Goal: Task Accomplishment & Management: Complete application form

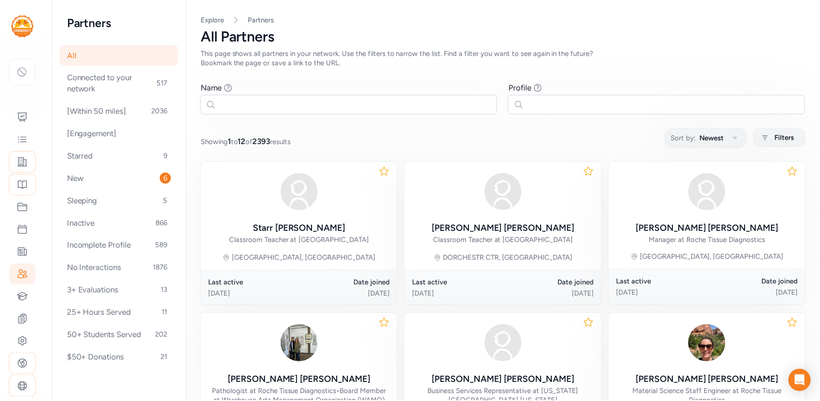
scroll to position [75, 0]
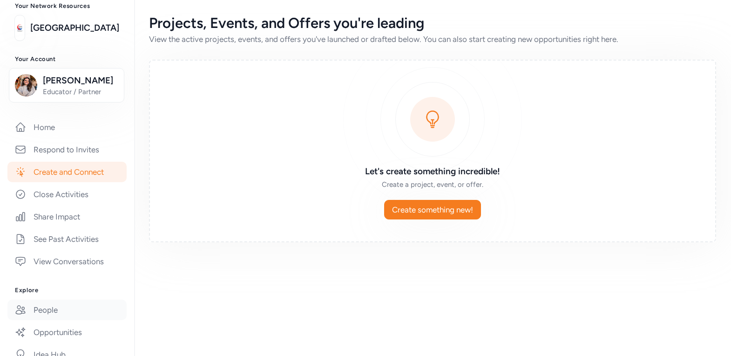
scroll to position [61, 0]
click at [60, 128] on link "Home" at bounding box center [66, 126] width 119 height 20
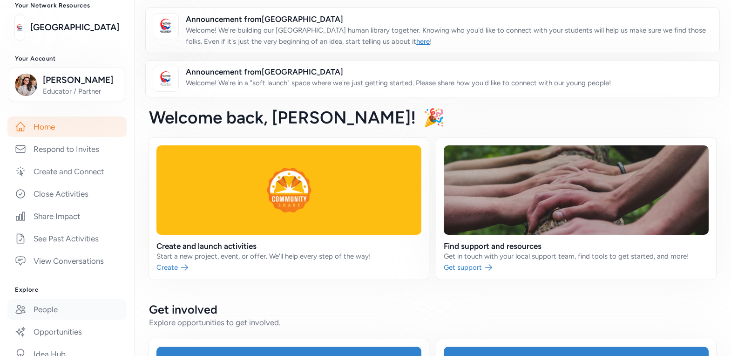
click at [81, 306] on link "People" at bounding box center [66, 309] width 119 height 20
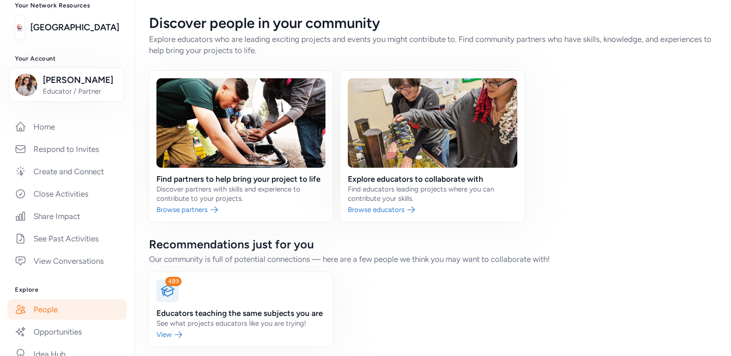
scroll to position [4, 0]
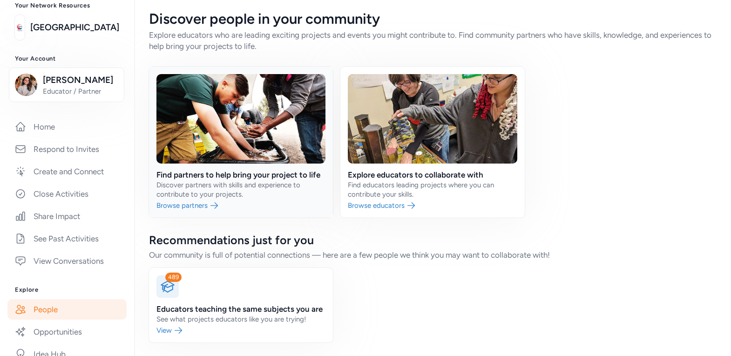
click at [272, 181] on link at bounding box center [241, 142] width 184 height 151
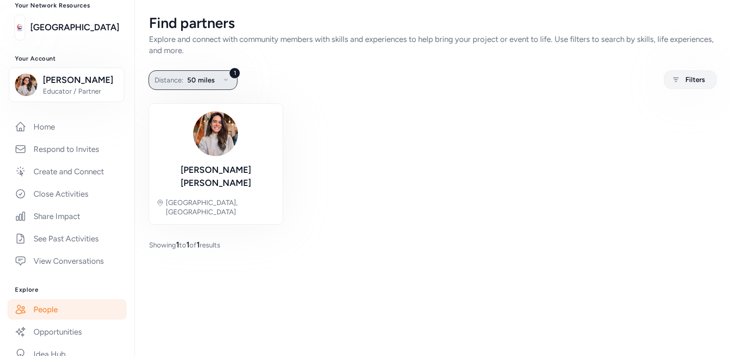
click at [212, 82] on span "50 miles" at bounding box center [200, 80] width 27 height 11
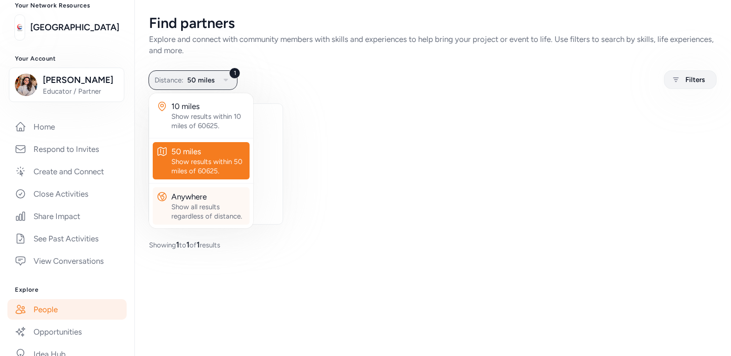
click at [200, 204] on div "Show all results regardless of distance." at bounding box center [208, 211] width 75 height 19
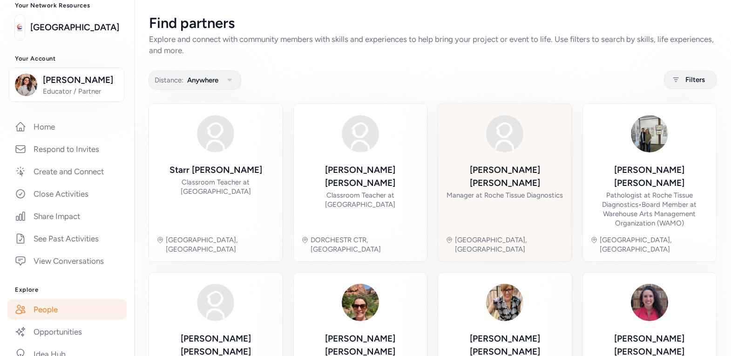
click at [525, 191] on div "Manager at Roche Tissue Diagnostics" at bounding box center [505, 195] width 116 height 9
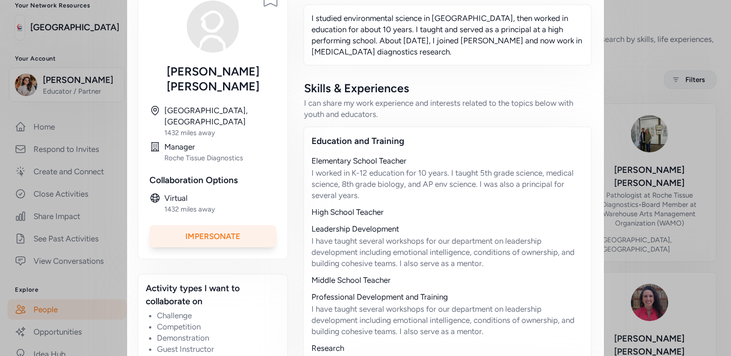
scroll to position [169, 0]
click at [207, 225] on div "Impersonate" at bounding box center [213, 236] width 127 height 22
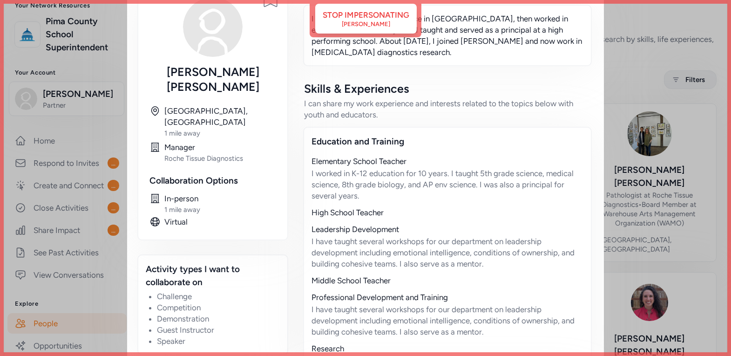
click at [621, 78] on div "Close Ready to connect with Eileen ? You can ask a quick question, get feedback…" at bounding box center [365, 233] width 731 height 804
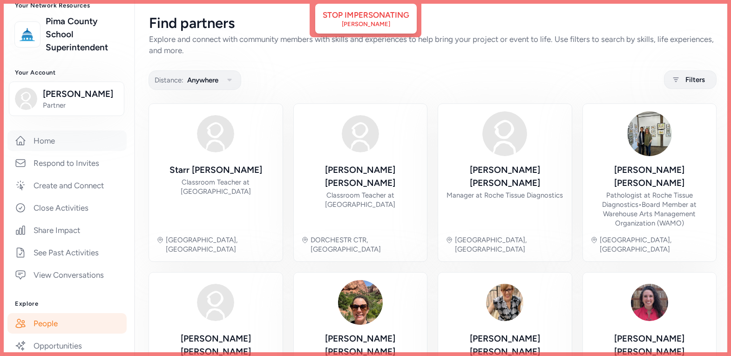
click at [59, 144] on link "Home" at bounding box center [66, 140] width 119 height 20
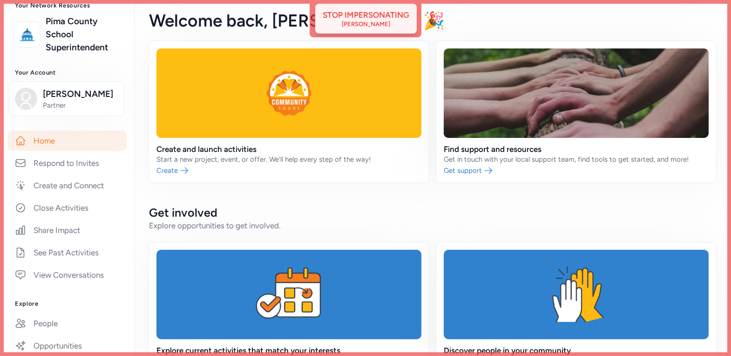
click at [381, 22] on div "Eileen Finnerty" at bounding box center [366, 23] width 48 height 7
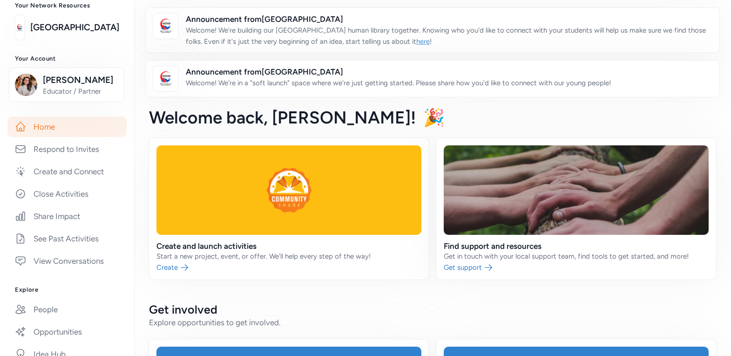
click at [416, 41] on link "here" at bounding box center [423, 41] width 14 height 8
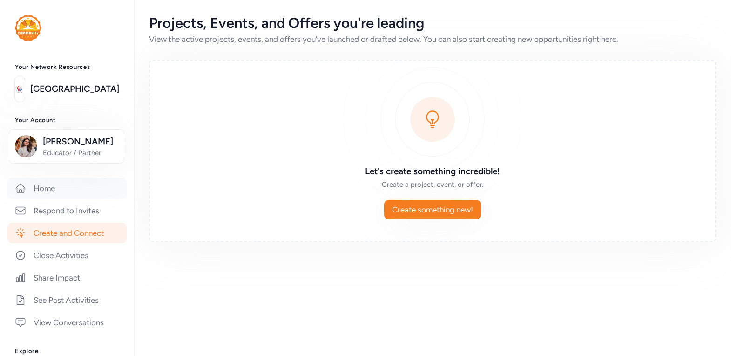
click at [45, 195] on link "Home" at bounding box center [66, 188] width 119 height 20
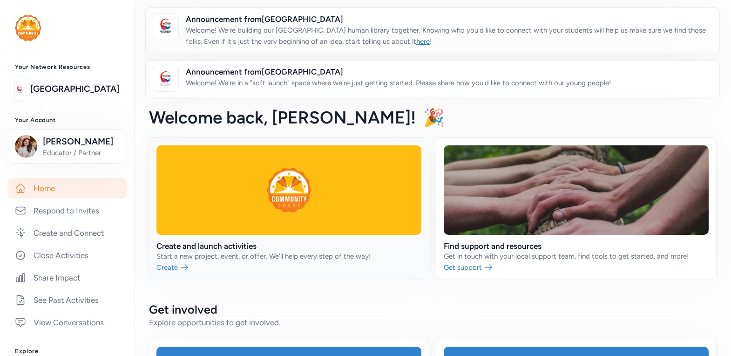
click at [279, 255] on link at bounding box center [289, 209] width 280 height 142
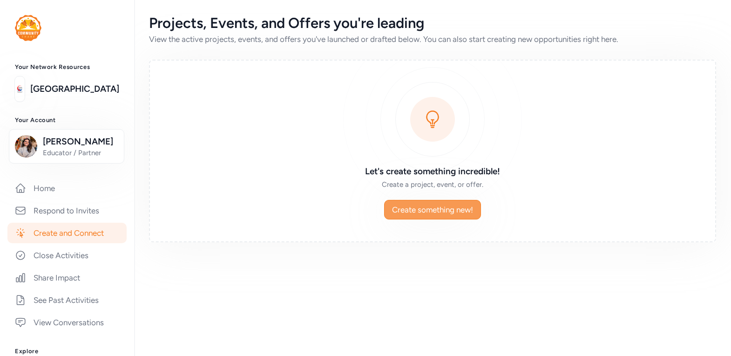
click at [403, 204] on span "Create something new!" at bounding box center [432, 209] width 81 height 11
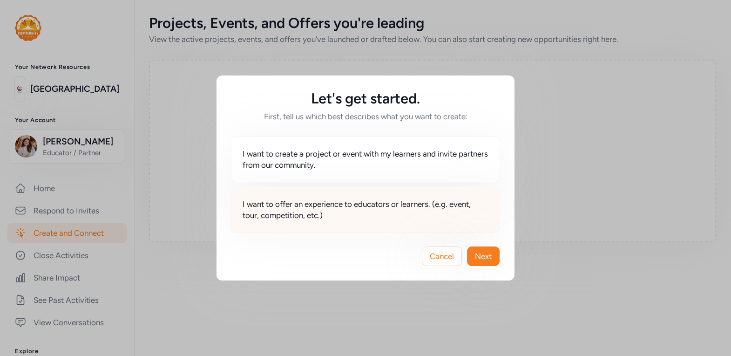
click at [354, 201] on span "I want to offer an experience to educators or learners. (e.g. event, tour, comp…" at bounding box center [366, 209] width 246 height 22
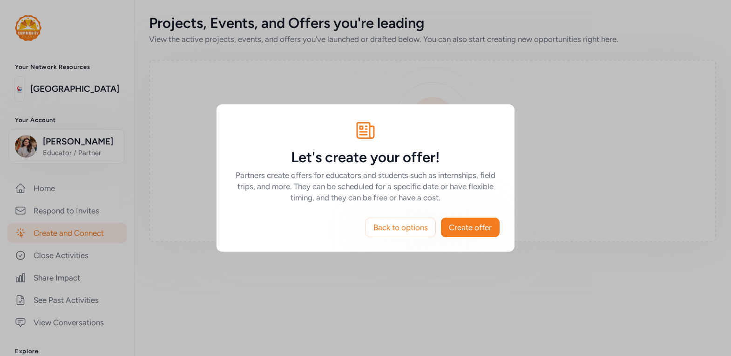
click at [289, 175] on h6 "Partners create offers for educators and students such as internships, field tr…" at bounding box center [366, 187] width 268 height 34
click at [267, 176] on h6 "Partners create offers for educators and students such as internships, field tr…" at bounding box center [366, 187] width 268 height 34
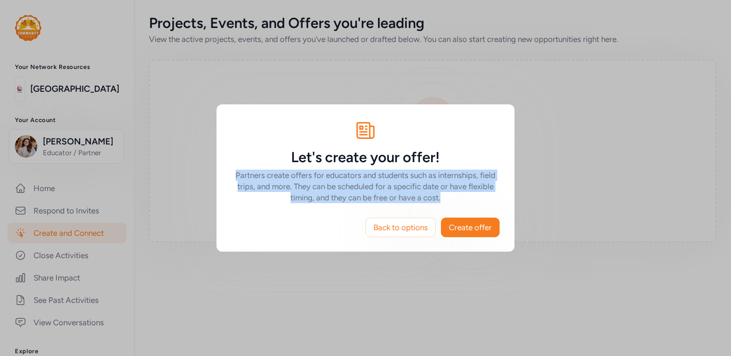
drag, startPoint x: 233, startPoint y: 176, endPoint x: 462, endPoint y: 198, distance: 229.9
click at [462, 198] on h6 "Partners create offers for educators and students such as internships, field tr…" at bounding box center [366, 187] width 268 height 34
copy h6 "Partners create offers for educators and students such as internships, field tr…"
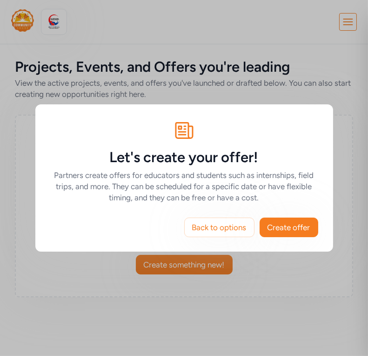
click at [138, 79] on div "Let's create your offer! Partners create offers for educators and students such…" at bounding box center [184, 178] width 368 height 356
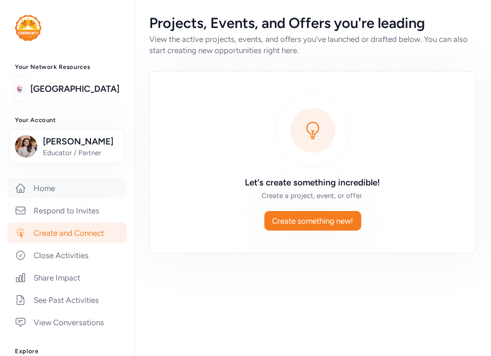
click at [54, 196] on link "Home" at bounding box center [66, 188] width 119 height 20
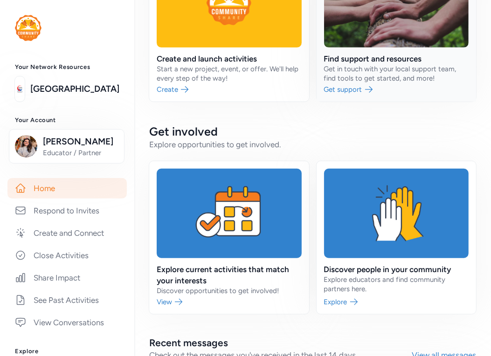
scroll to position [210, 0]
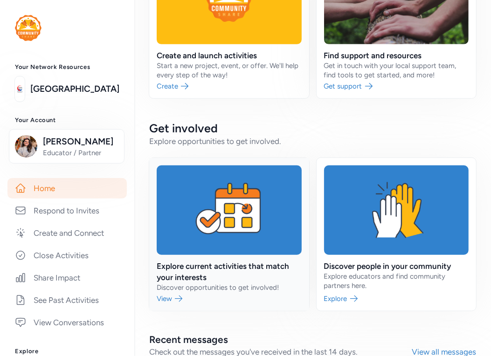
click at [245, 233] on link at bounding box center [229, 234] width 160 height 153
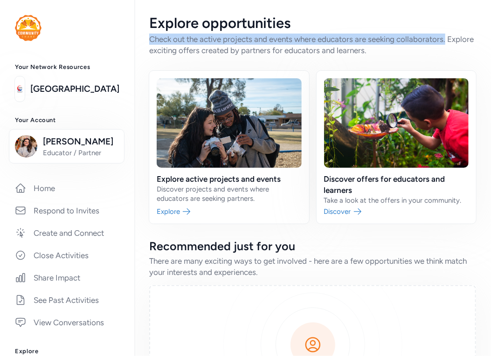
drag, startPoint x: 150, startPoint y: 38, endPoint x: 455, endPoint y: 40, distance: 305.6
click at [455, 40] on div "Check out the active projects and events where educators are seeking collaborat…" at bounding box center [312, 45] width 327 height 22
copy div "Check out the active projects and events where educators are seeking collaborat…"
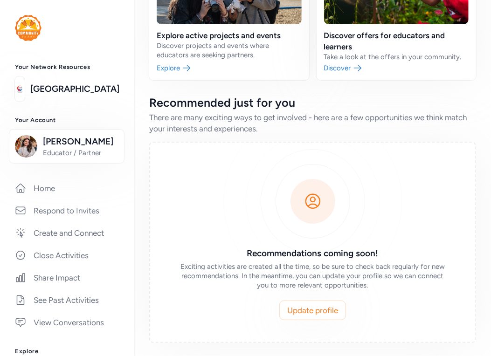
scroll to position [143, 0]
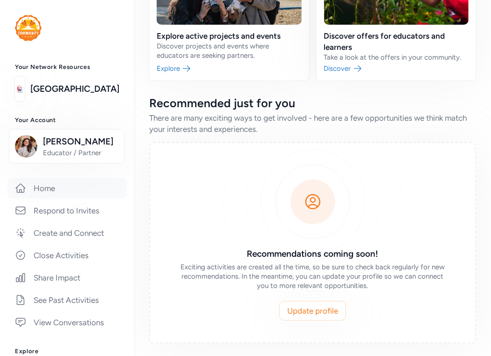
click at [46, 192] on link "Home" at bounding box center [66, 188] width 119 height 20
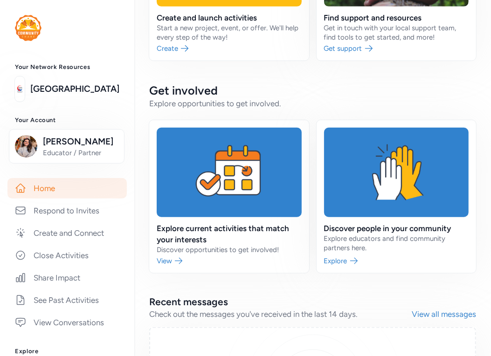
scroll to position [249, 0]
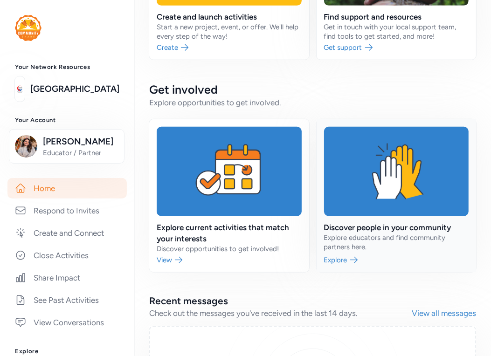
click at [385, 216] on link at bounding box center [396, 195] width 160 height 153
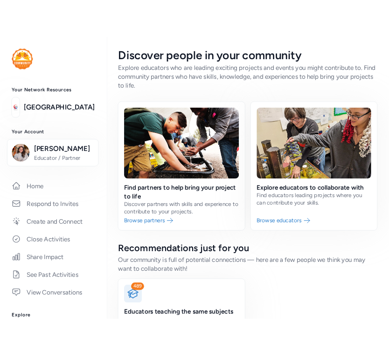
scroll to position [3, 0]
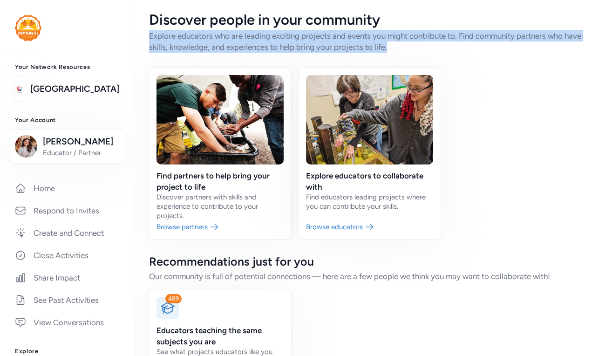
drag, startPoint x: 150, startPoint y: 34, endPoint x: 433, endPoint y: 45, distance: 283.4
click at [433, 45] on div "Explore educators who are leading exciting projects and events you might contri…" at bounding box center [369, 41] width 441 height 22
click at [433, 43] on div "Explore educators who are leading exciting projects and events you might contri…" at bounding box center [369, 41] width 441 height 22
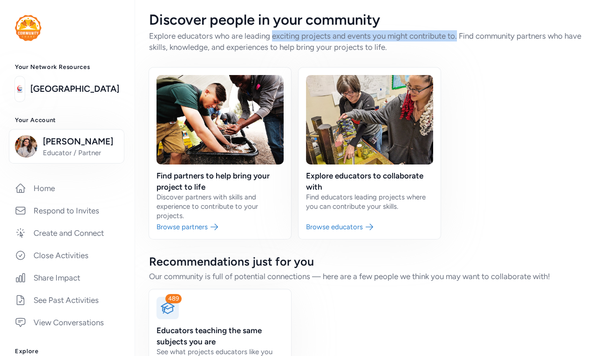
drag, startPoint x: 461, startPoint y: 34, endPoint x: 273, endPoint y: 34, distance: 188.7
click at [273, 34] on div "Explore educators who are leading exciting projects and events you might contri…" at bounding box center [369, 41] width 441 height 22
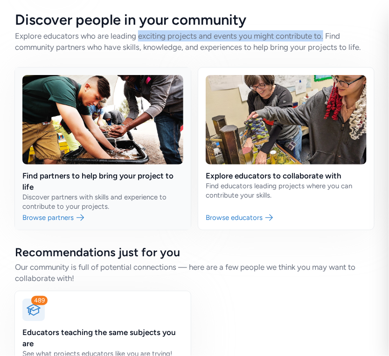
scroll to position [0, 0]
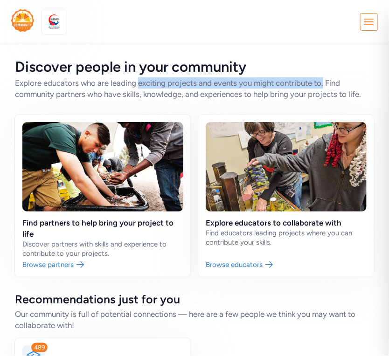
click at [22, 28] on img at bounding box center [22, 20] width 23 height 22
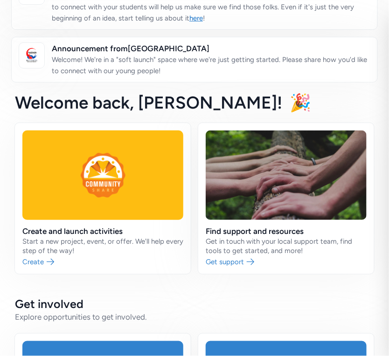
scroll to position [80, 0]
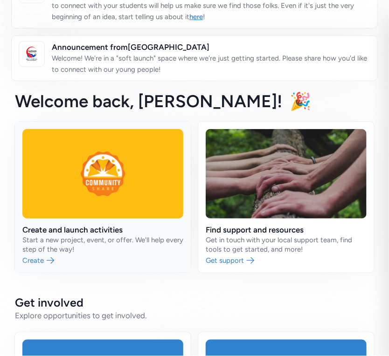
click at [119, 224] on link at bounding box center [103, 197] width 176 height 151
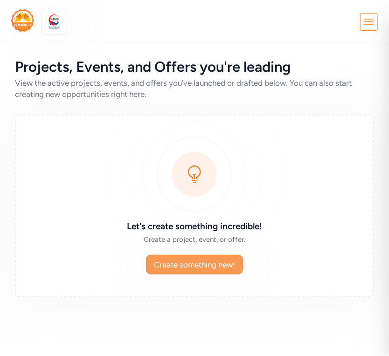
click at [194, 260] on span "Create something new!" at bounding box center [194, 264] width 81 height 11
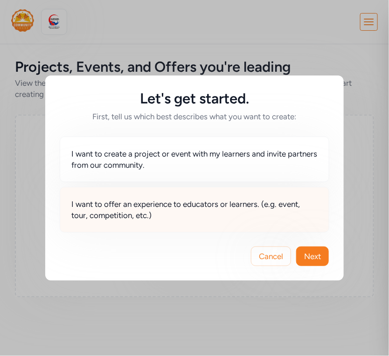
click at [223, 201] on span "I want to offer an experience to educators or learners. (e.g. event, tour, comp…" at bounding box center [194, 209] width 246 height 22
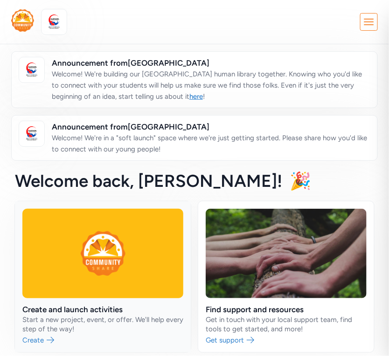
click at [79, 263] on link at bounding box center [103, 276] width 176 height 151
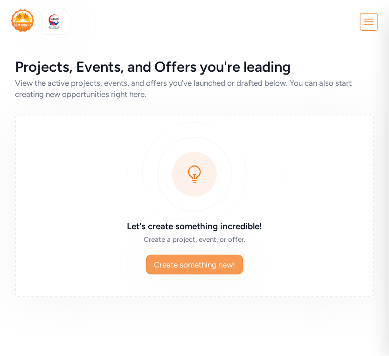
click at [184, 259] on span "Create something new!" at bounding box center [194, 264] width 81 height 11
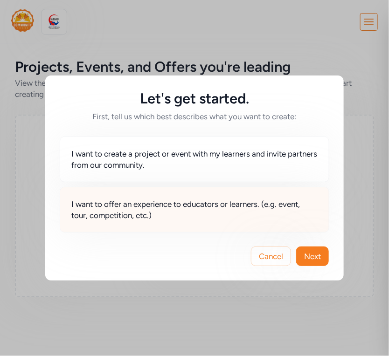
click at [185, 208] on span "I want to offer an experience to educators or learners. (e.g. event, tour, comp…" at bounding box center [194, 209] width 246 height 22
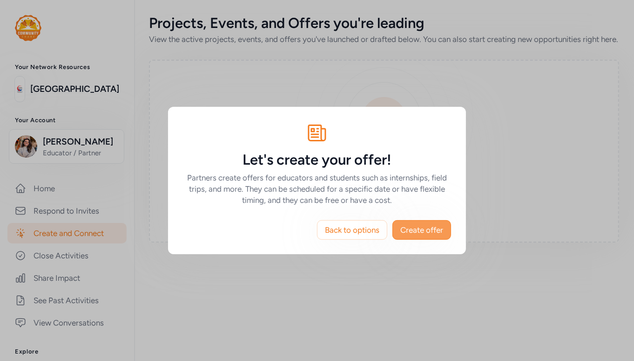
click at [424, 230] on span "Create offer" at bounding box center [422, 229] width 43 height 11
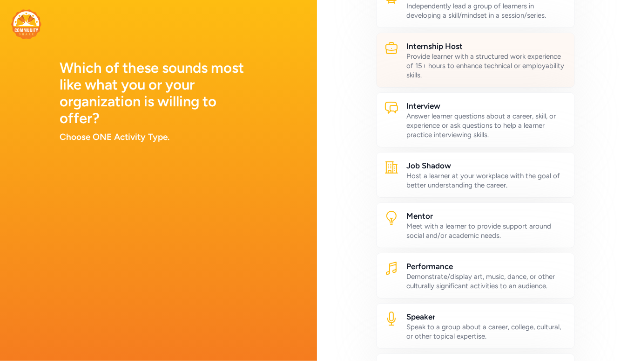
scroll to position [498, 0]
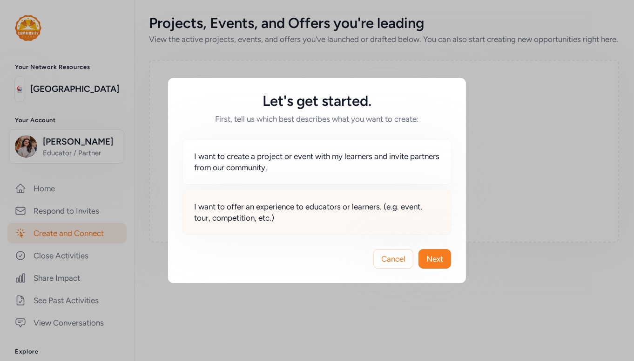
click at [437, 215] on span "I want to offer an experience to educators or learners. (e.g. event, tour, comp…" at bounding box center [317, 212] width 246 height 22
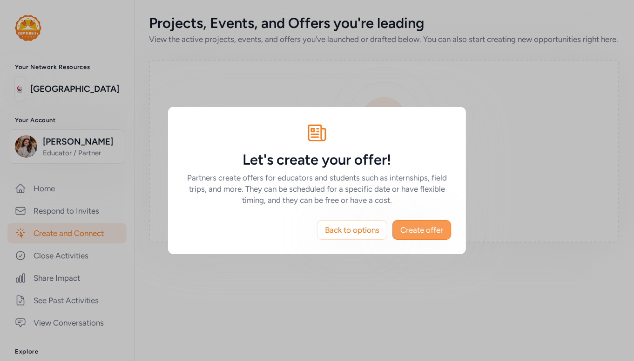
click at [437, 235] on span "Create offer" at bounding box center [422, 229] width 43 height 11
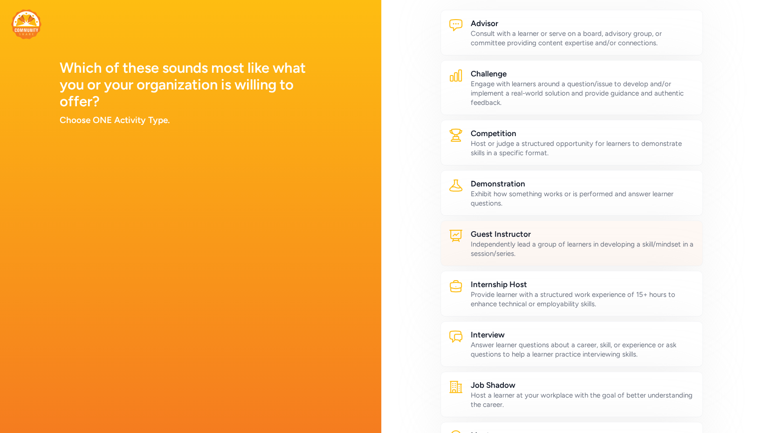
scroll to position [49, 0]
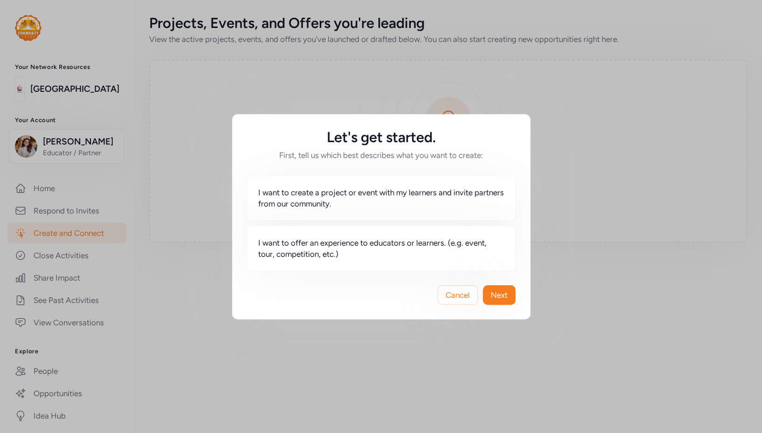
click at [312, 83] on div "Let's get started. First, tell us which best describes what you want to create:…" at bounding box center [381, 216] width 762 height 433
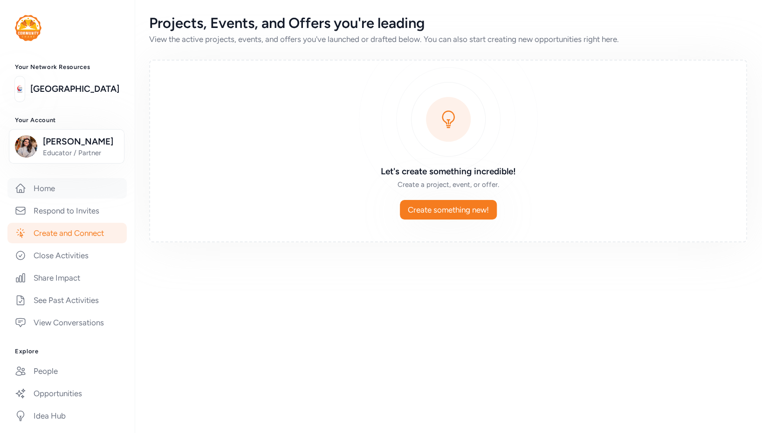
click at [88, 184] on link "Home" at bounding box center [66, 188] width 119 height 20
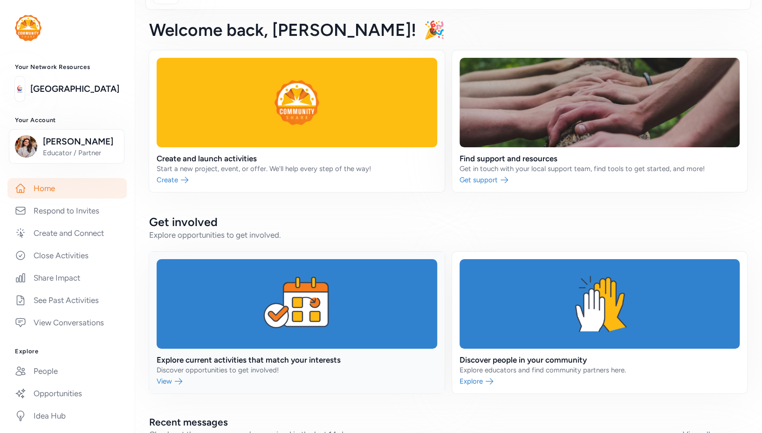
scroll to position [102, 0]
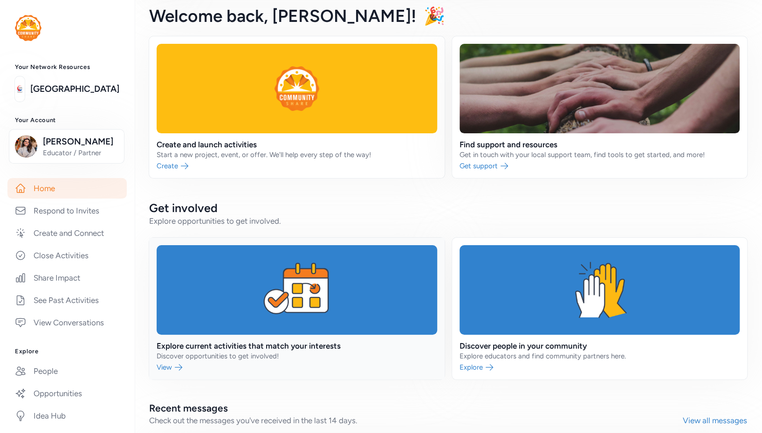
click at [310, 317] on link at bounding box center [296, 309] width 295 height 142
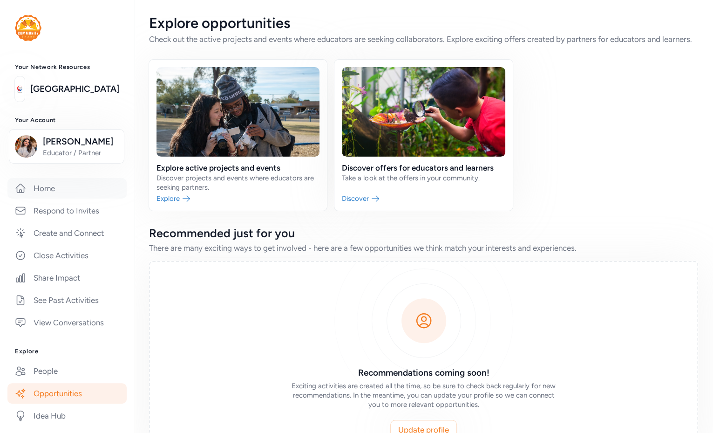
click at [55, 191] on link "Home" at bounding box center [66, 188] width 119 height 20
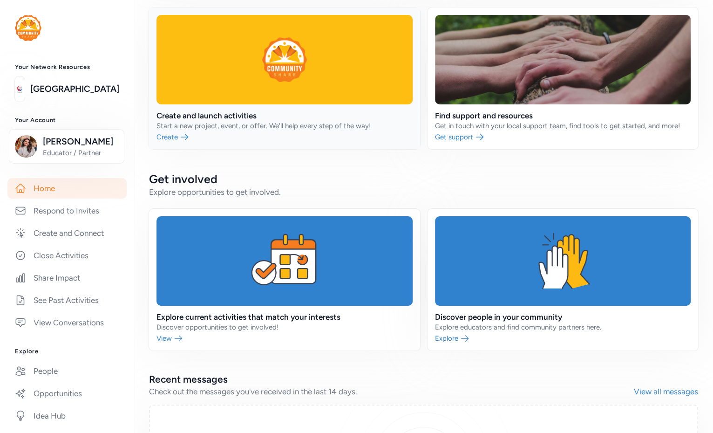
scroll to position [130, 0]
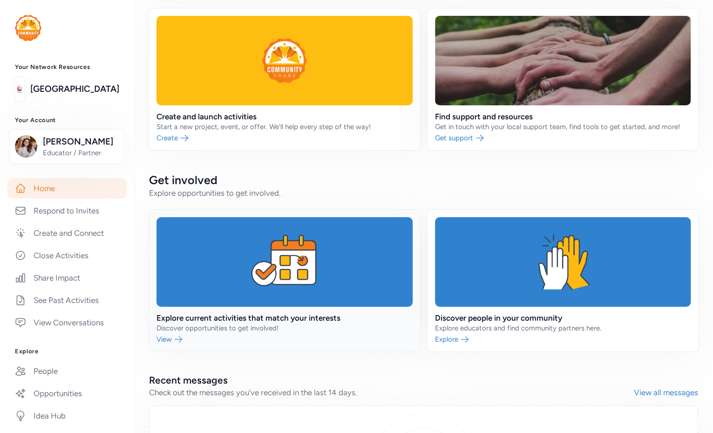
click at [360, 283] on link at bounding box center [284, 281] width 271 height 142
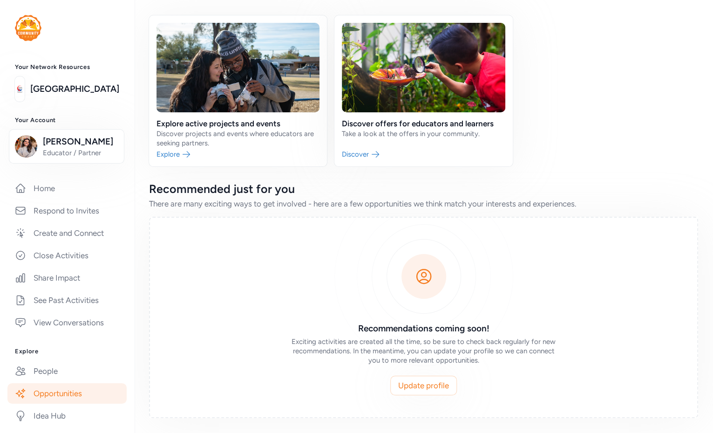
scroll to position [43, 0]
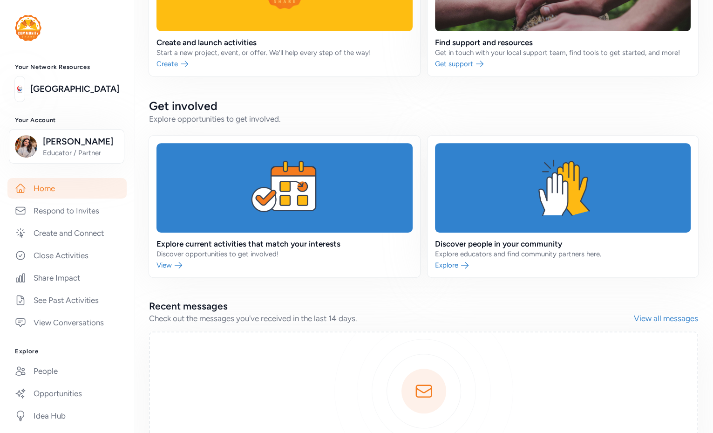
scroll to position [204, 0]
click at [308, 201] on link at bounding box center [284, 207] width 271 height 142
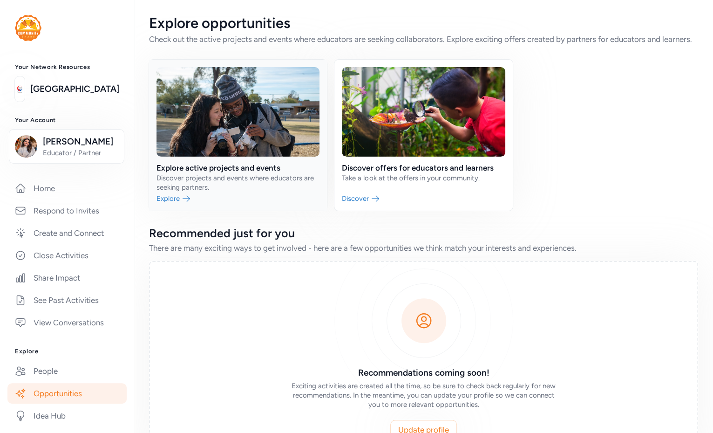
click at [242, 179] on link at bounding box center [238, 135] width 178 height 151
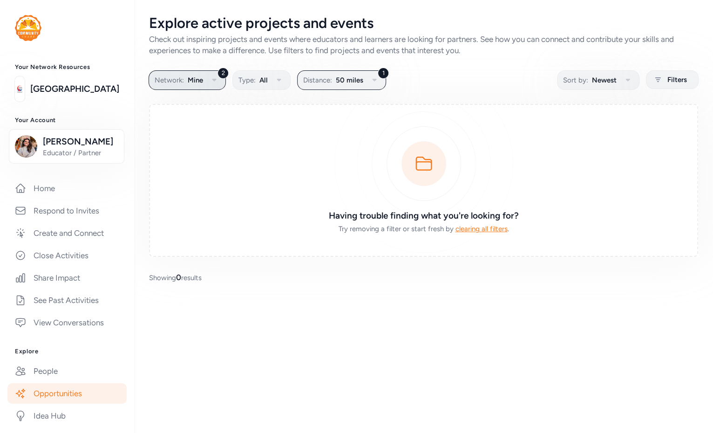
click at [193, 81] on span "Mine" at bounding box center [195, 80] width 15 height 11
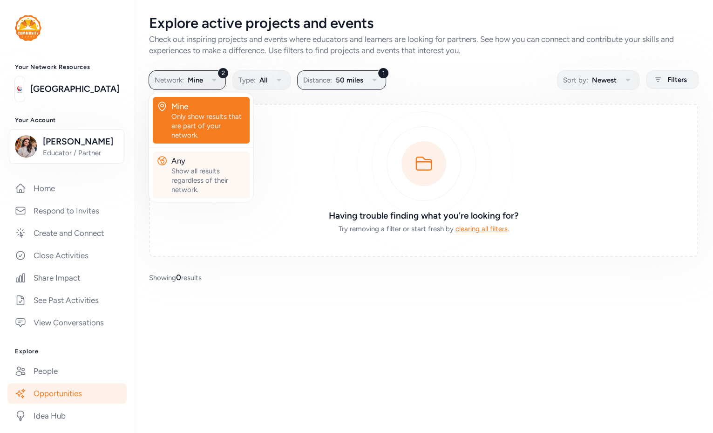
click at [198, 163] on div "Any" at bounding box center [208, 160] width 75 height 11
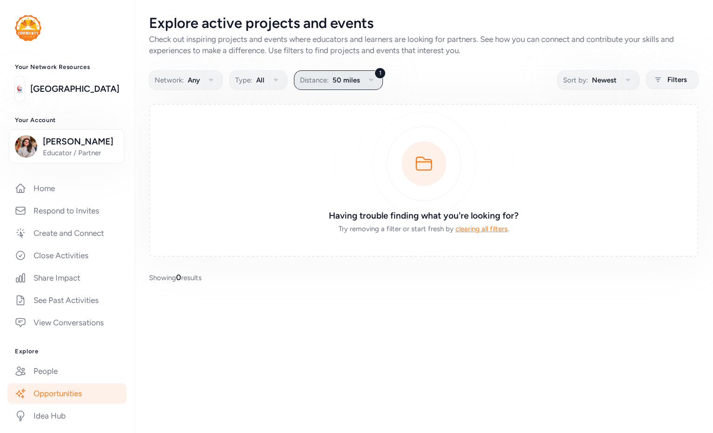
click at [345, 82] on span "50 miles" at bounding box center [346, 80] width 27 height 11
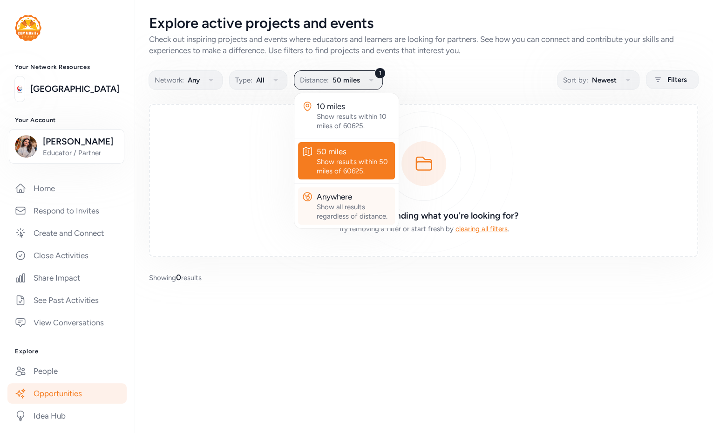
click at [339, 195] on div "Anywhere" at bounding box center [354, 196] width 75 height 11
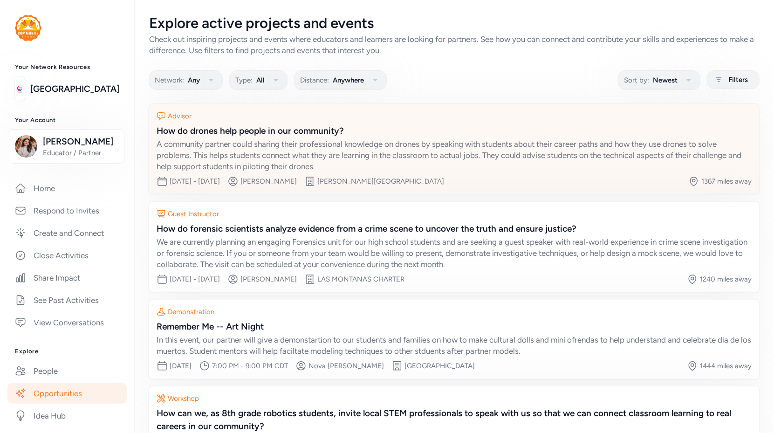
click at [273, 152] on div "A community partner could sharing their professional knowledge on drones by spe…" at bounding box center [454, 155] width 595 height 34
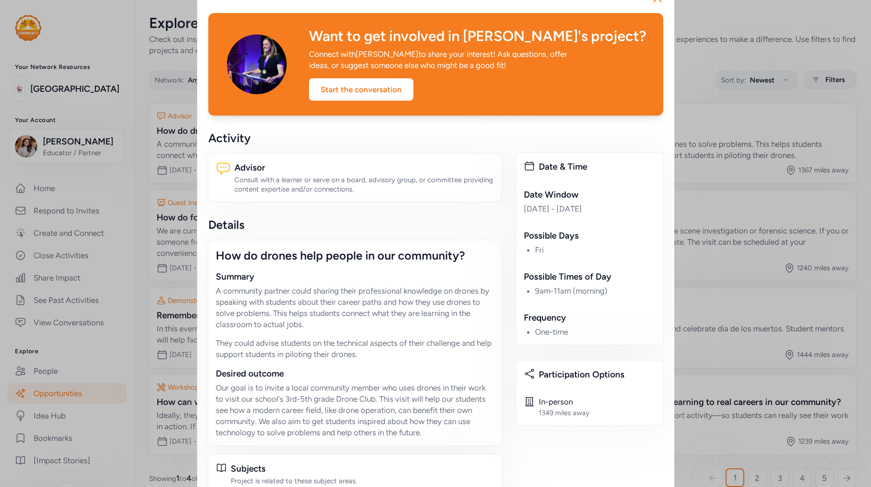
scroll to position [27, 0]
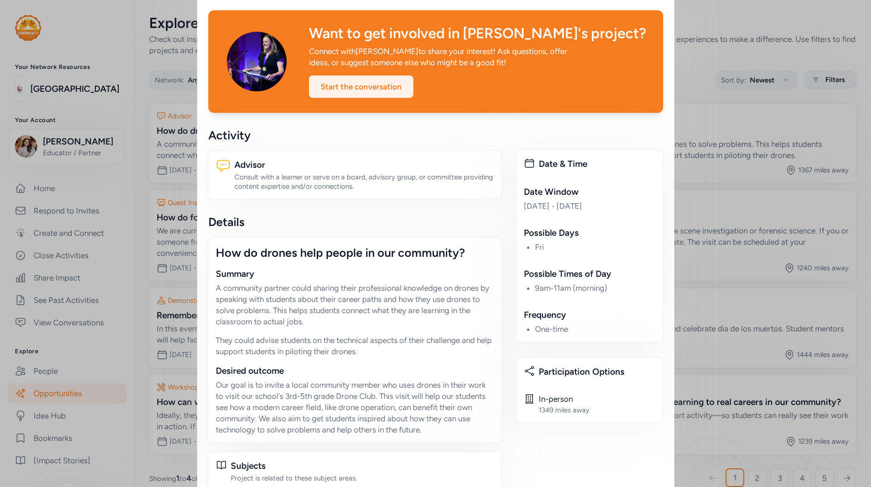
click at [337, 86] on div "Start the conversation" at bounding box center [361, 86] width 104 height 22
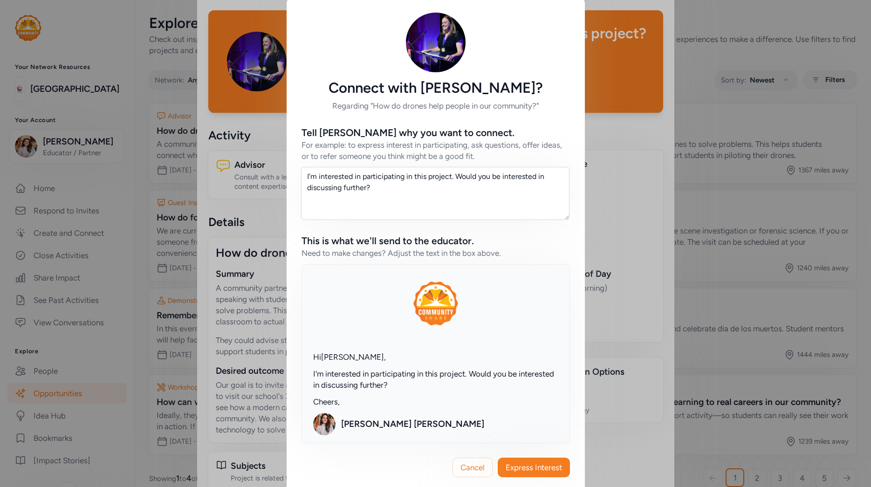
scroll to position [8, 0]
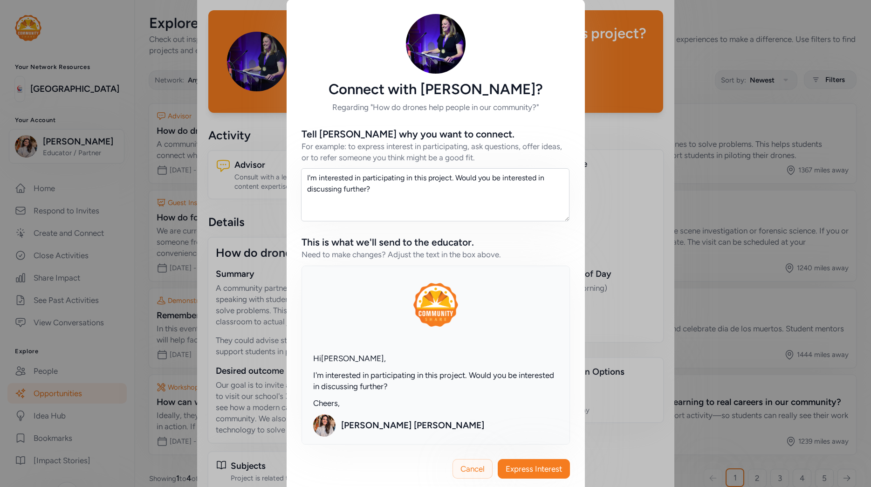
click at [460, 355] on span "Cancel" at bounding box center [472, 468] width 24 height 11
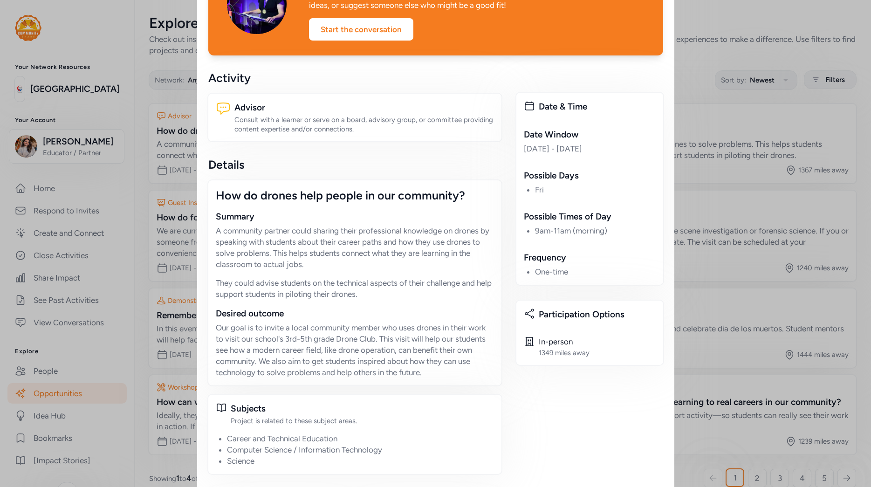
scroll to position [454, 0]
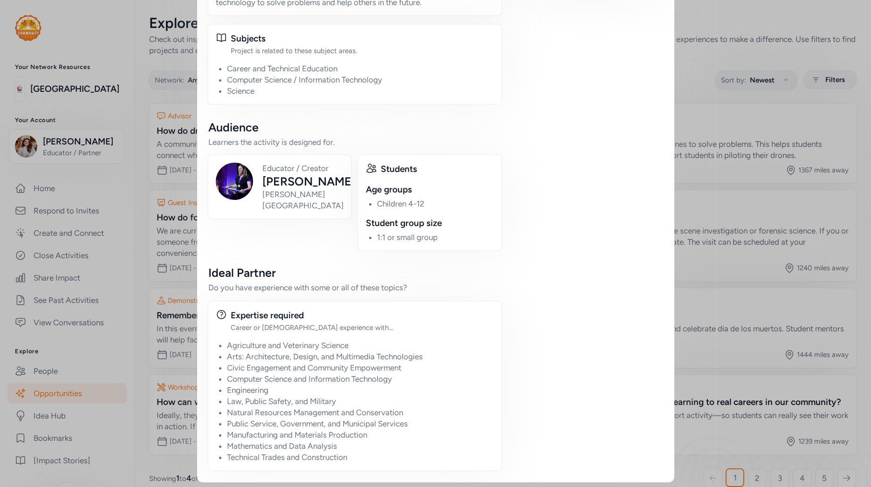
click at [711, 252] on div "Close Want to get involved in [PERSON_NAME]'s project? Connect with [PERSON_NAM…" at bounding box center [435, 18] width 871 height 944
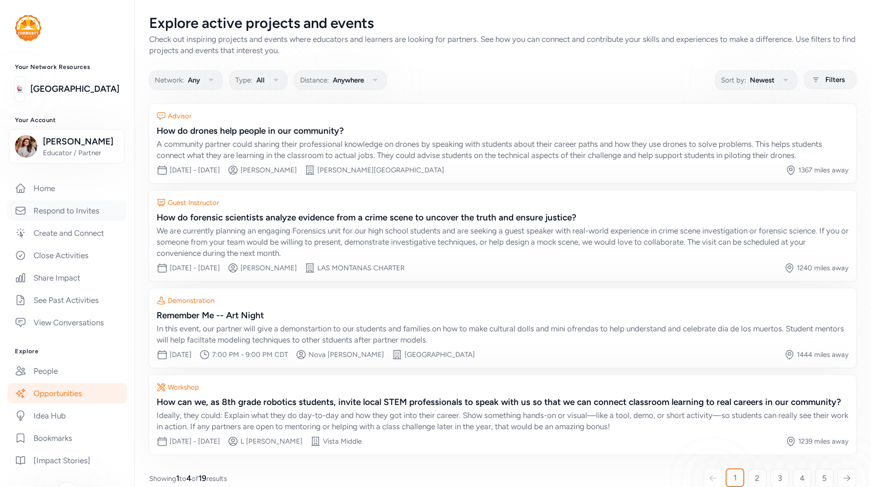
click at [58, 213] on link "Respond to Invites" at bounding box center [66, 210] width 119 height 20
